Goal: Find specific page/section: Find specific page/section

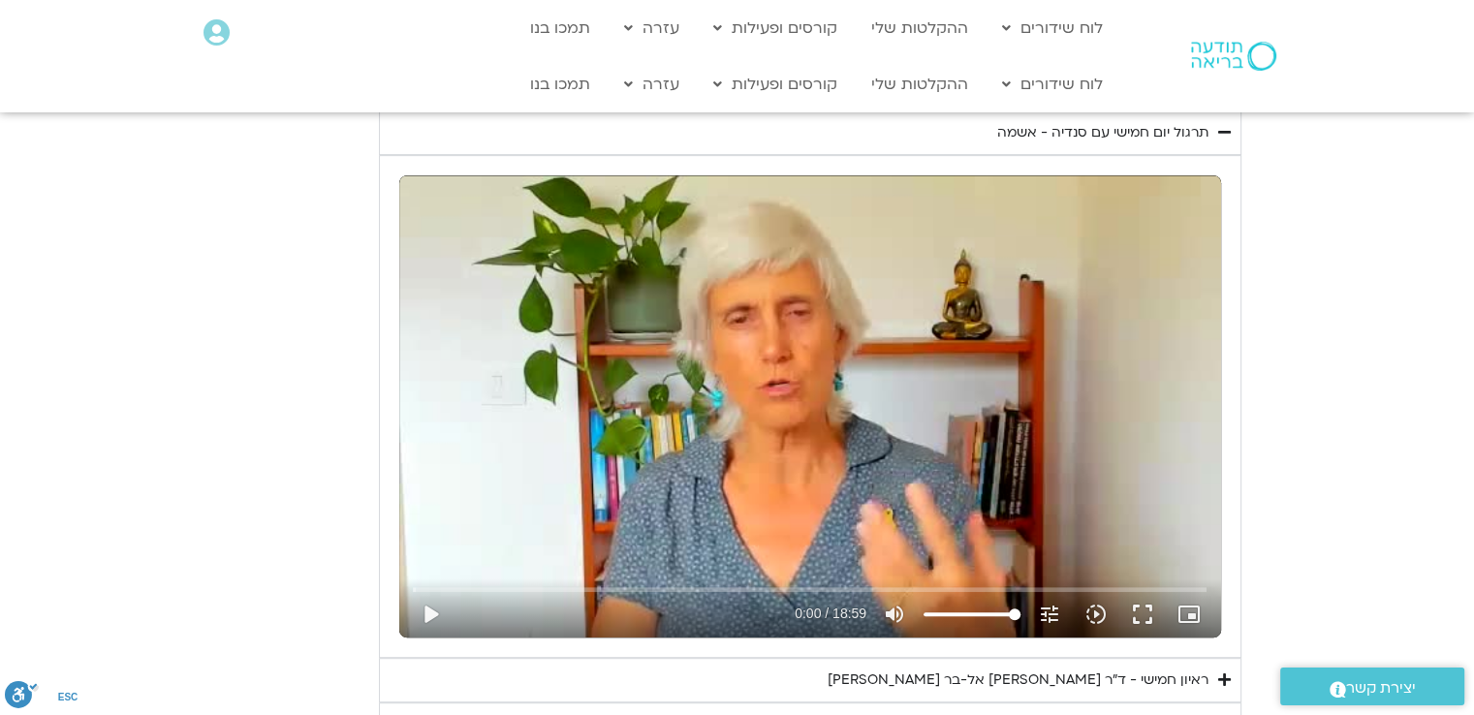
scroll to position [809, 0]
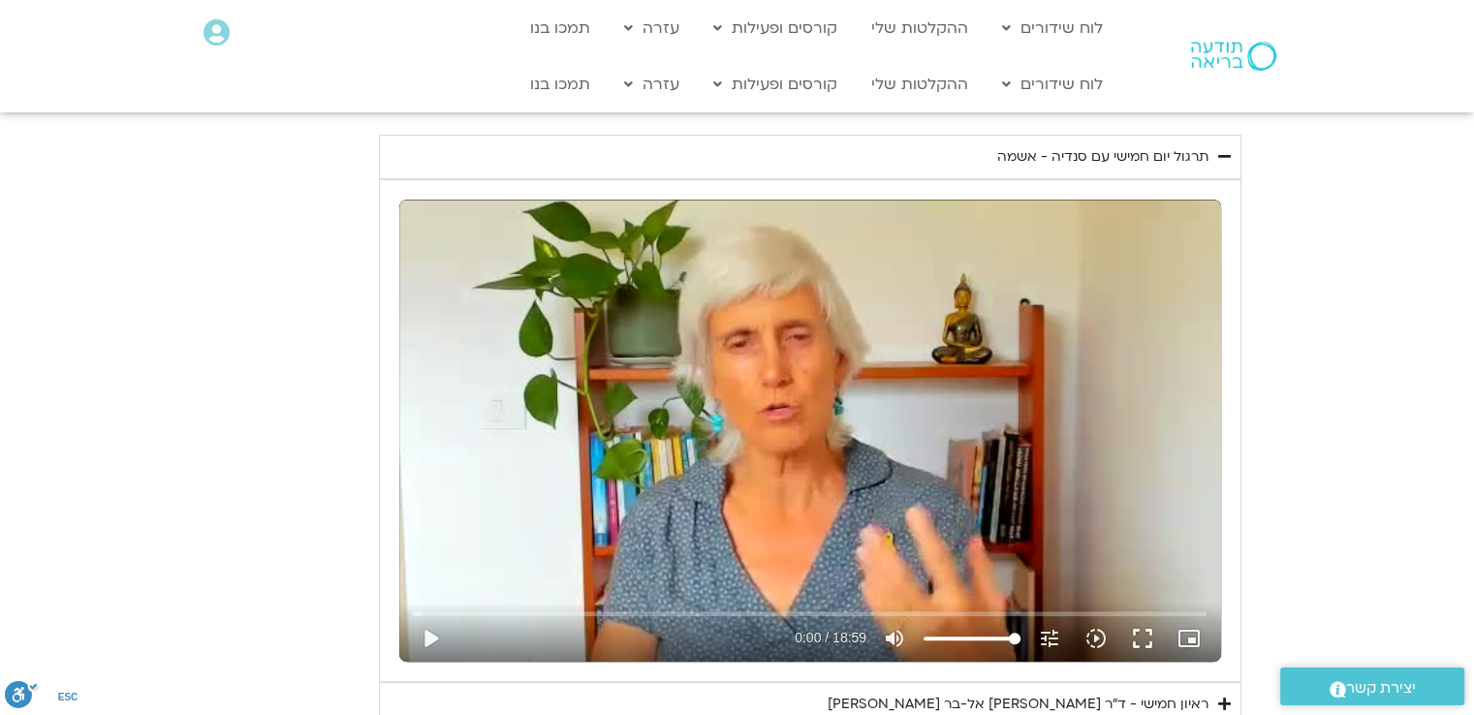
click at [1284, 360] on section "יום חמישי - אשמה תרגול יום חמישי עם סנדיה - אשמה נא להזין כתובת אימייל כדי לצפו…" at bounding box center [737, 446] width 1474 height 740
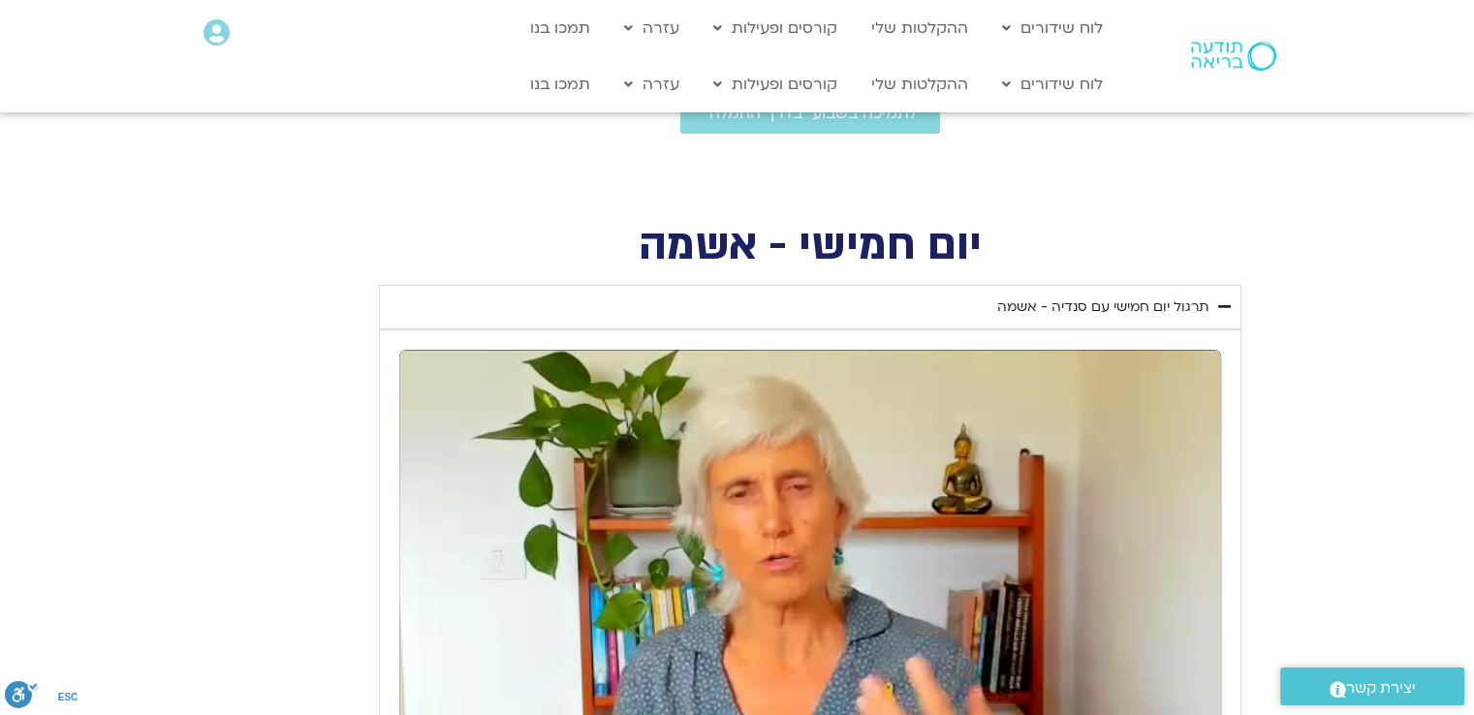
scroll to position [654, 0]
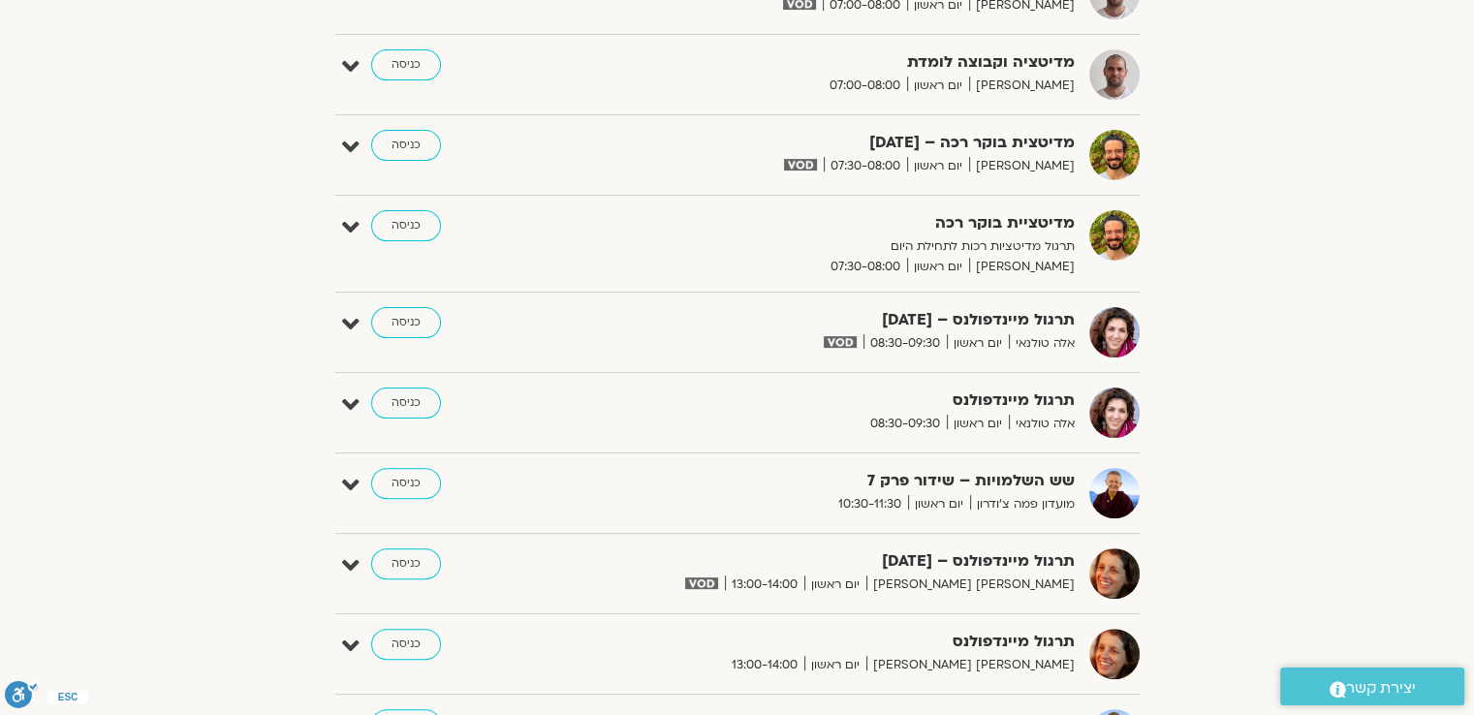
scroll to position [465, 0]
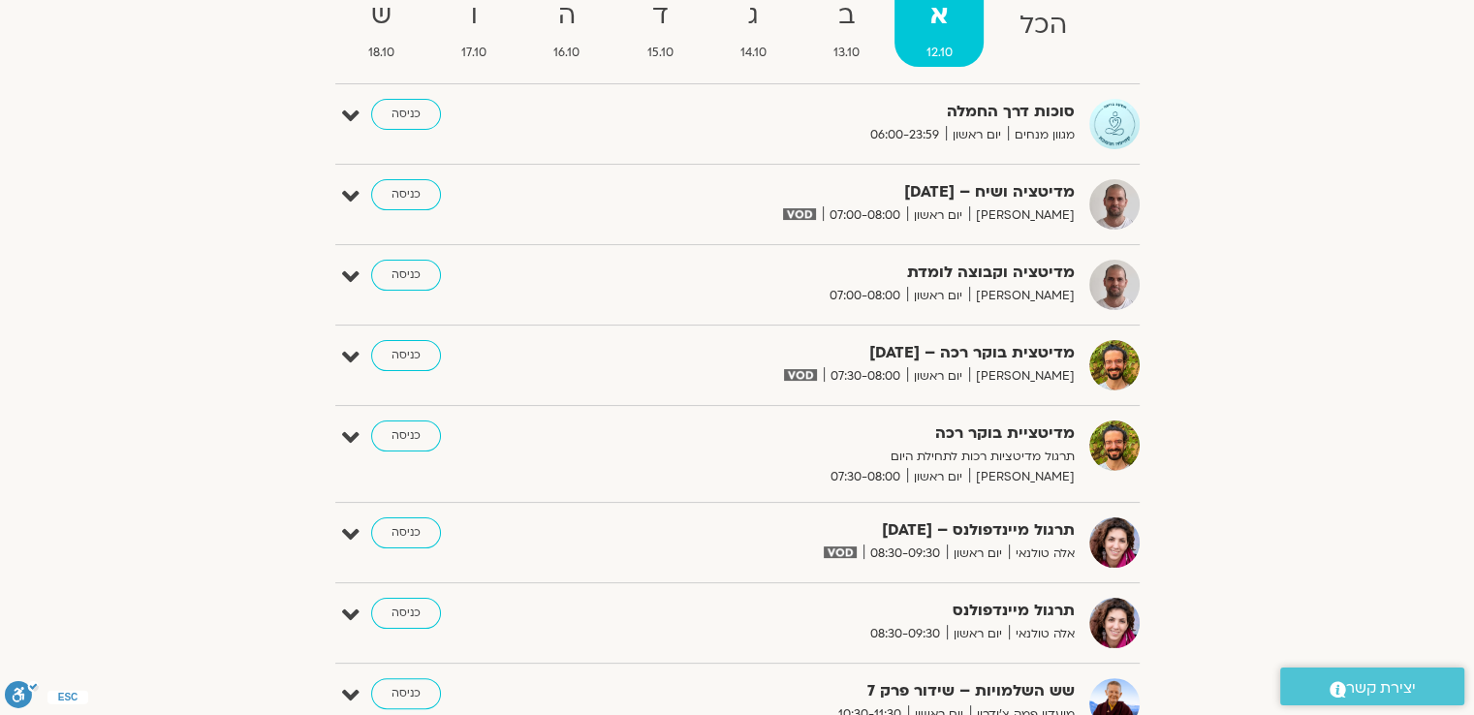
scroll to position [0, 0]
